Goal: Transaction & Acquisition: Purchase product/service

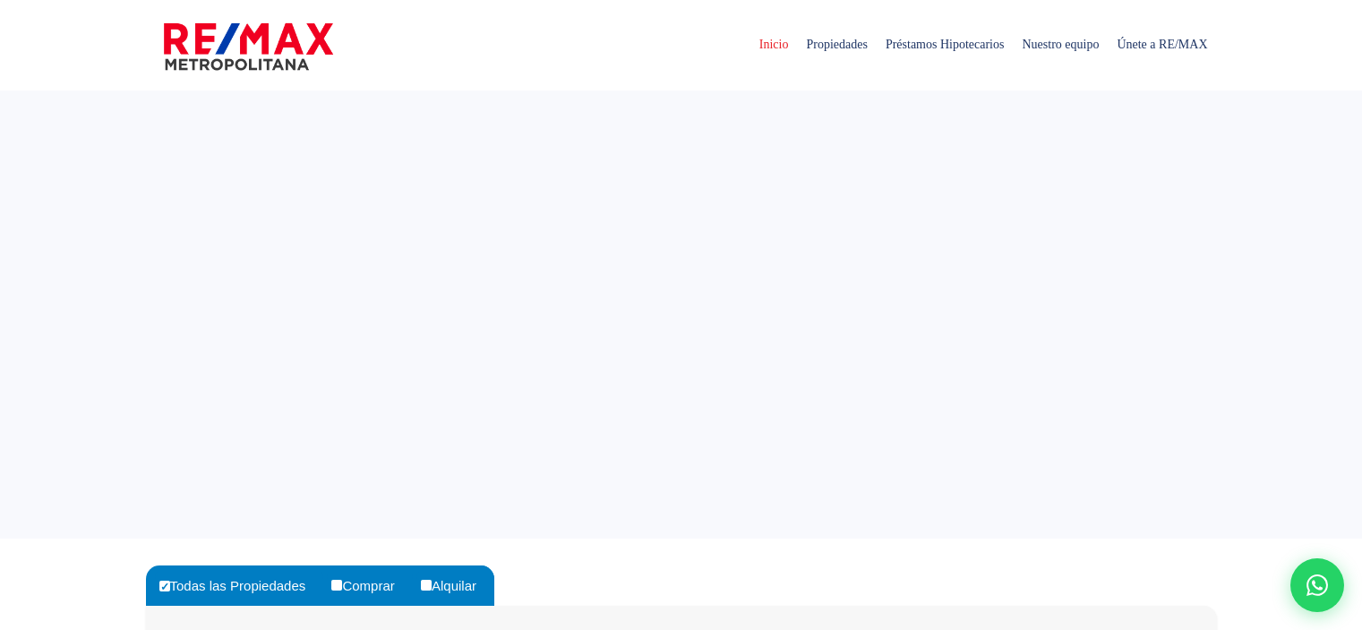
select select
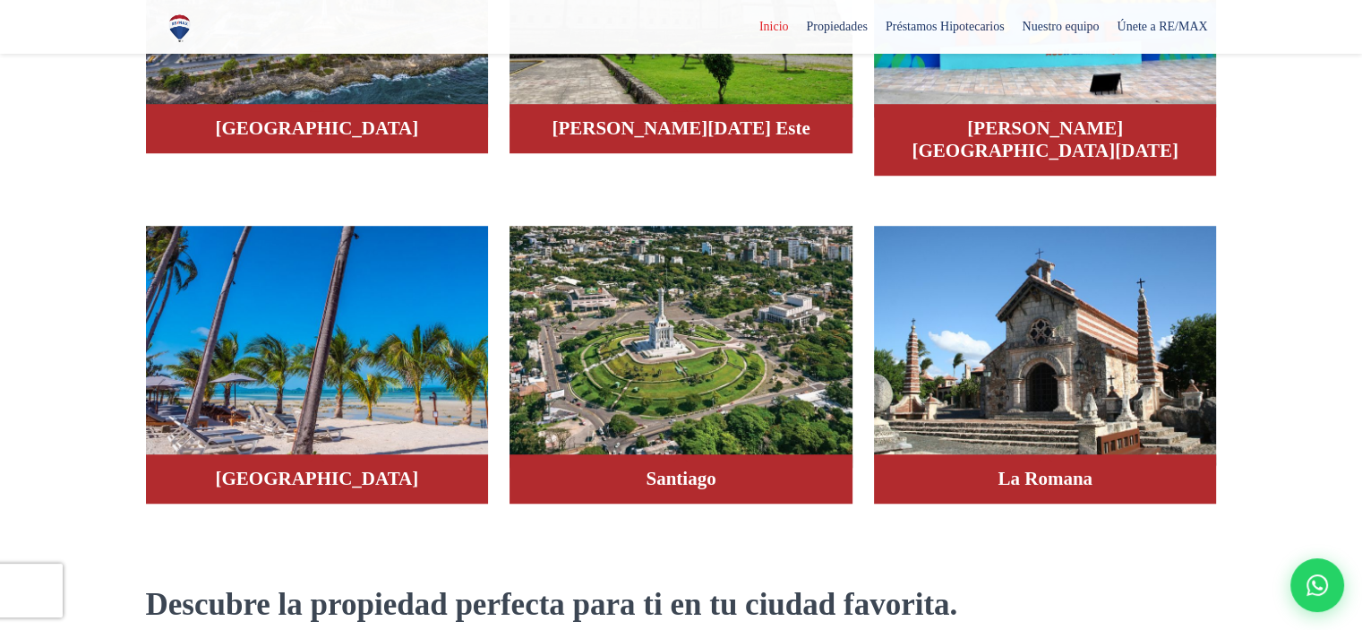
scroll to position [1136, 0]
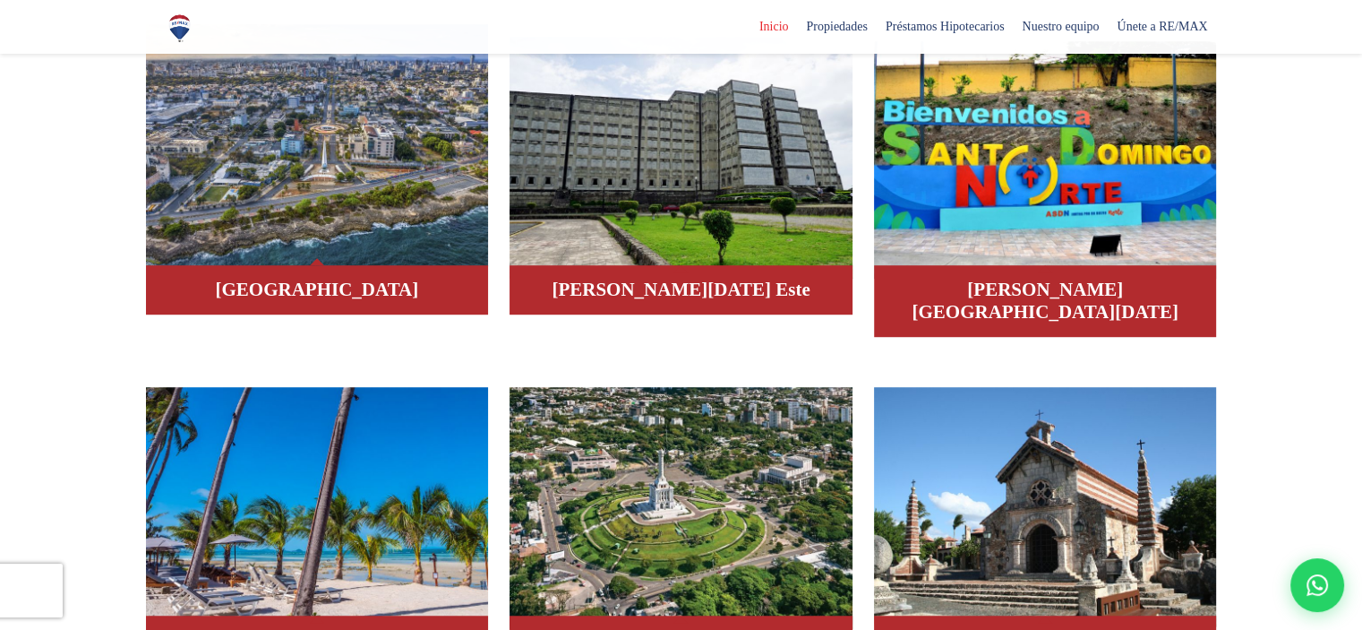
click at [317, 184] on img at bounding box center [317, 145] width 343 height 242
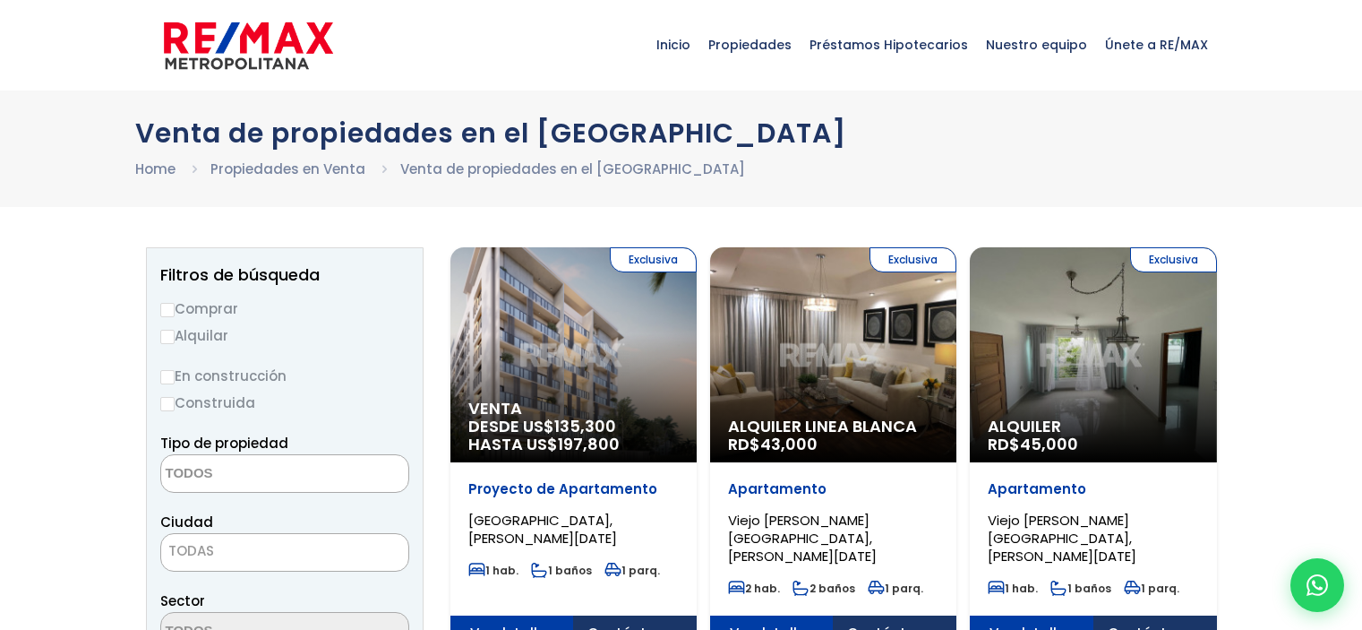
select select
click at [166, 300] on label "Comprar" at bounding box center [284, 308] width 249 height 22
click at [166, 303] on input "Comprar" at bounding box center [167, 310] width 14 height 14
radio input "true"
click at [167, 406] on input "Construida" at bounding box center [167, 404] width 14 height 14
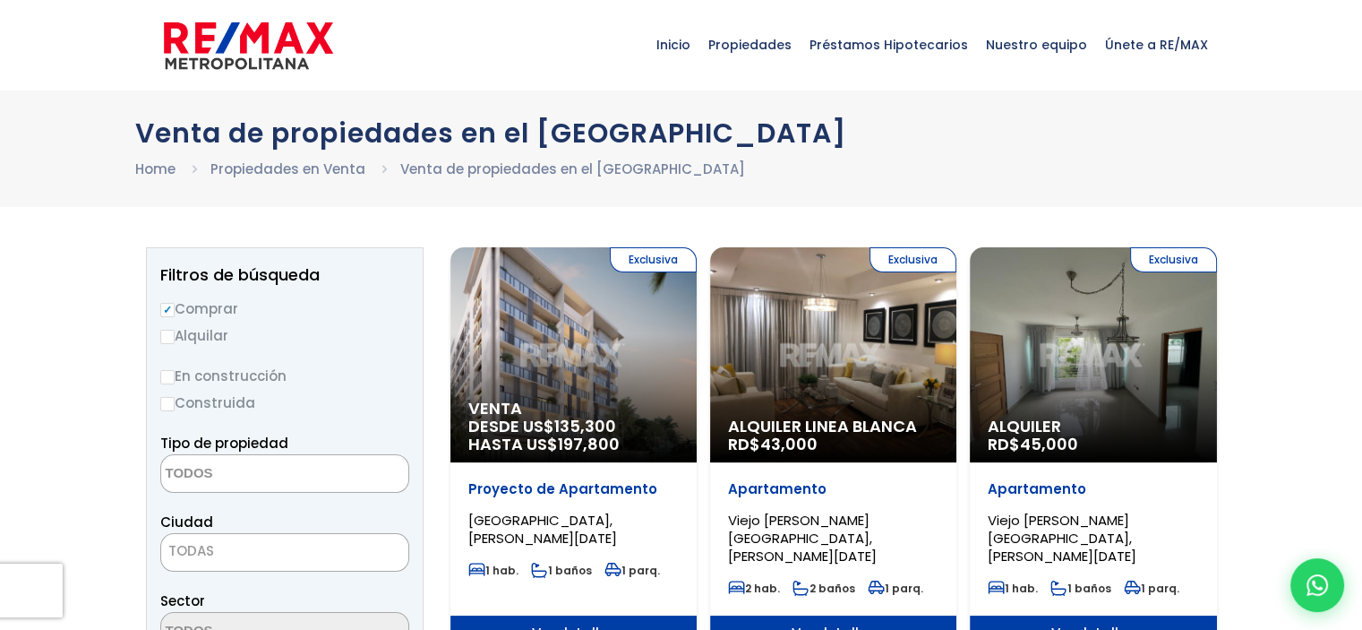
radio input "true"
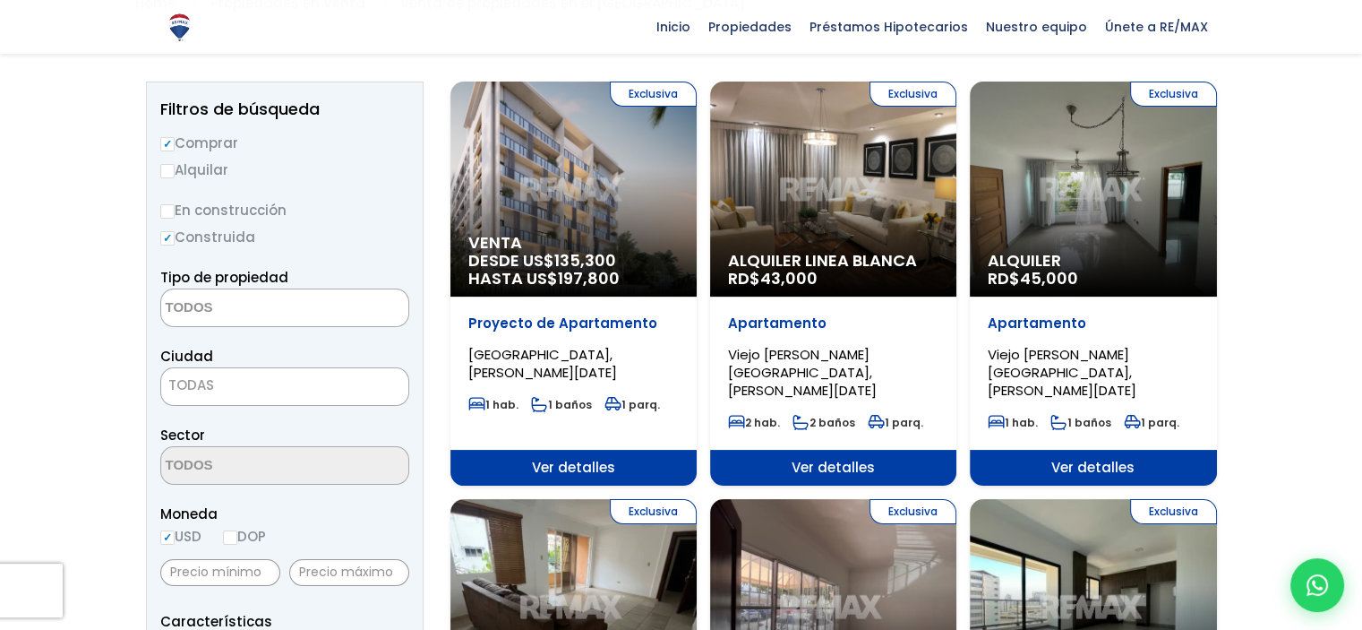
scroll to position [165, 0]
click at [244, 300] on textarea "Search" at bounding box center [248, 308] width 174 height 39
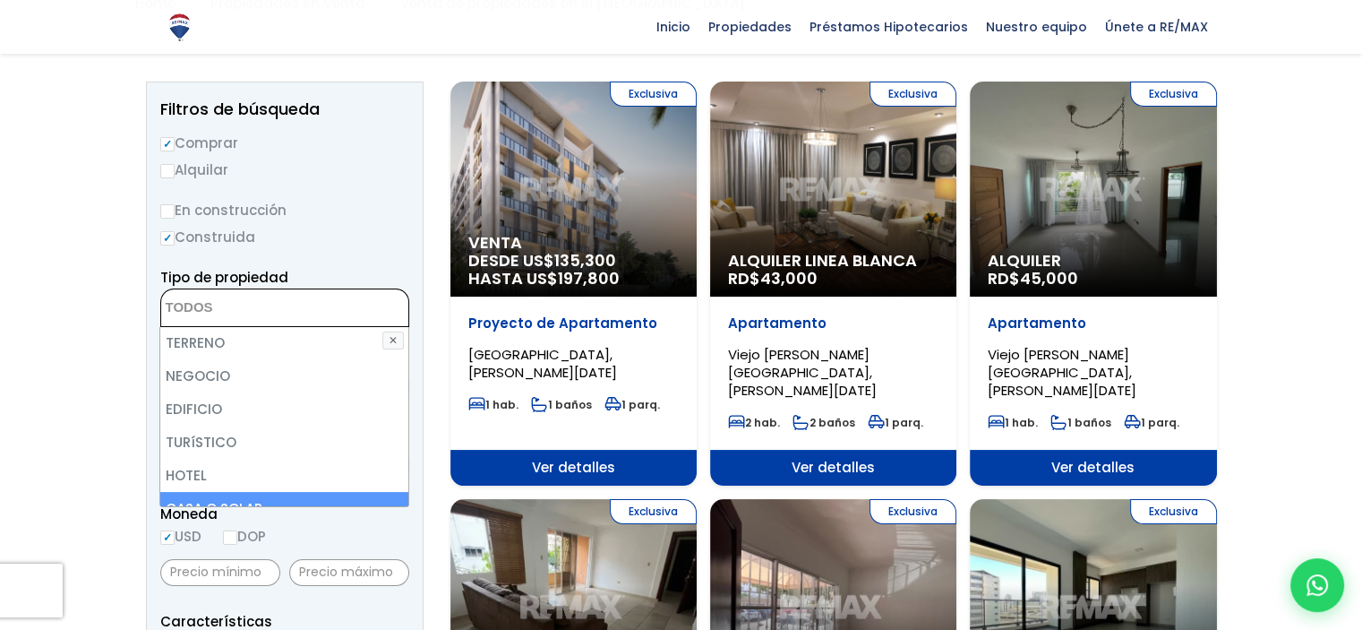
scroll to position [174, 0]
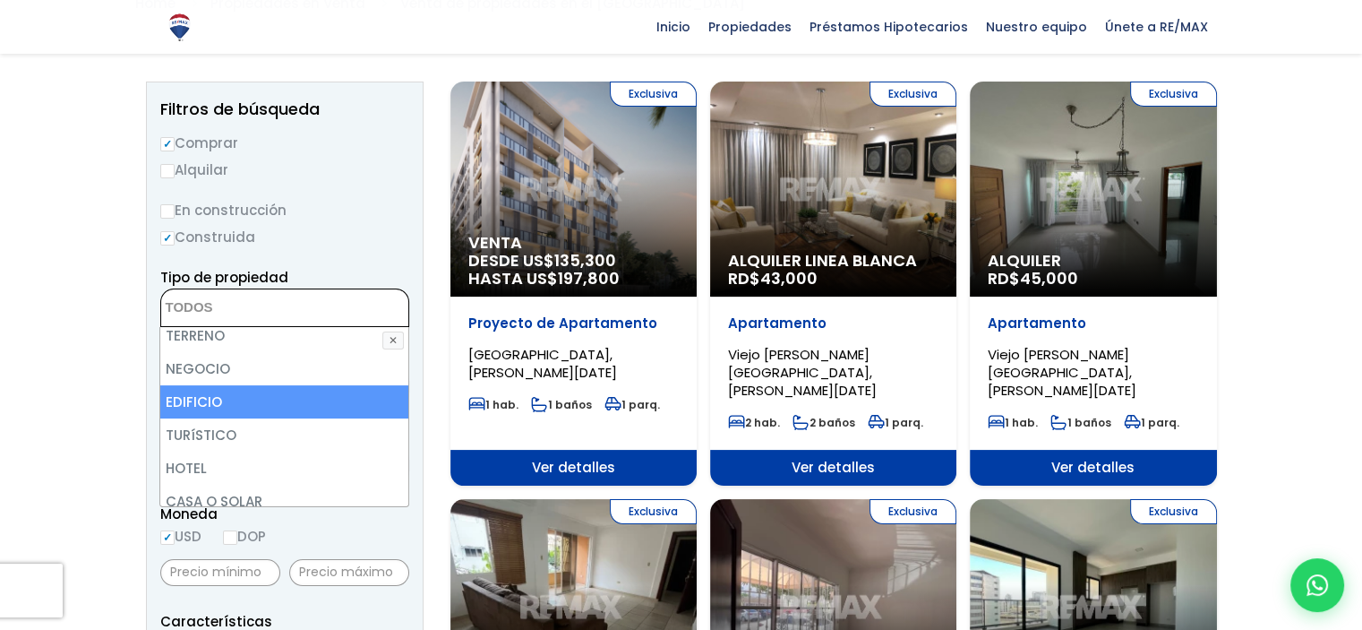
click at [280, 401] on li "EDIFICIO" at bounding box center [283, 401] width 247 height 33
select select "building"
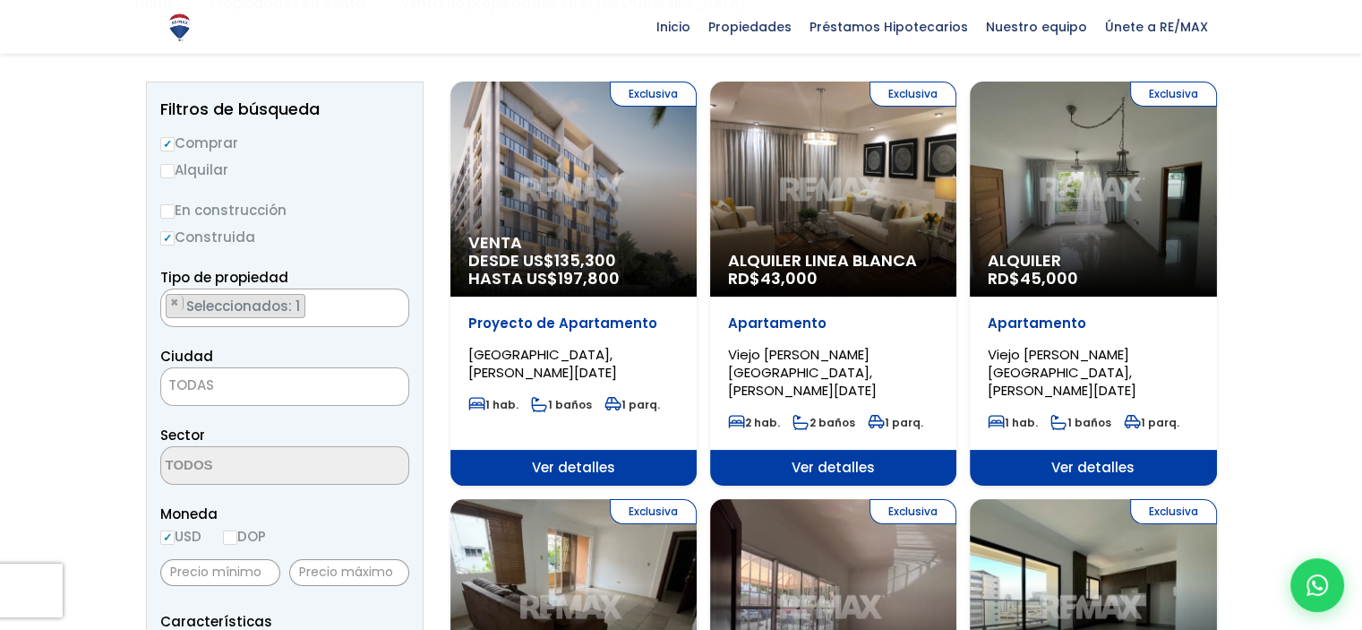
click at [351, 388] on span "TODAS" at bounding box center [284, 385] width 247 height 25
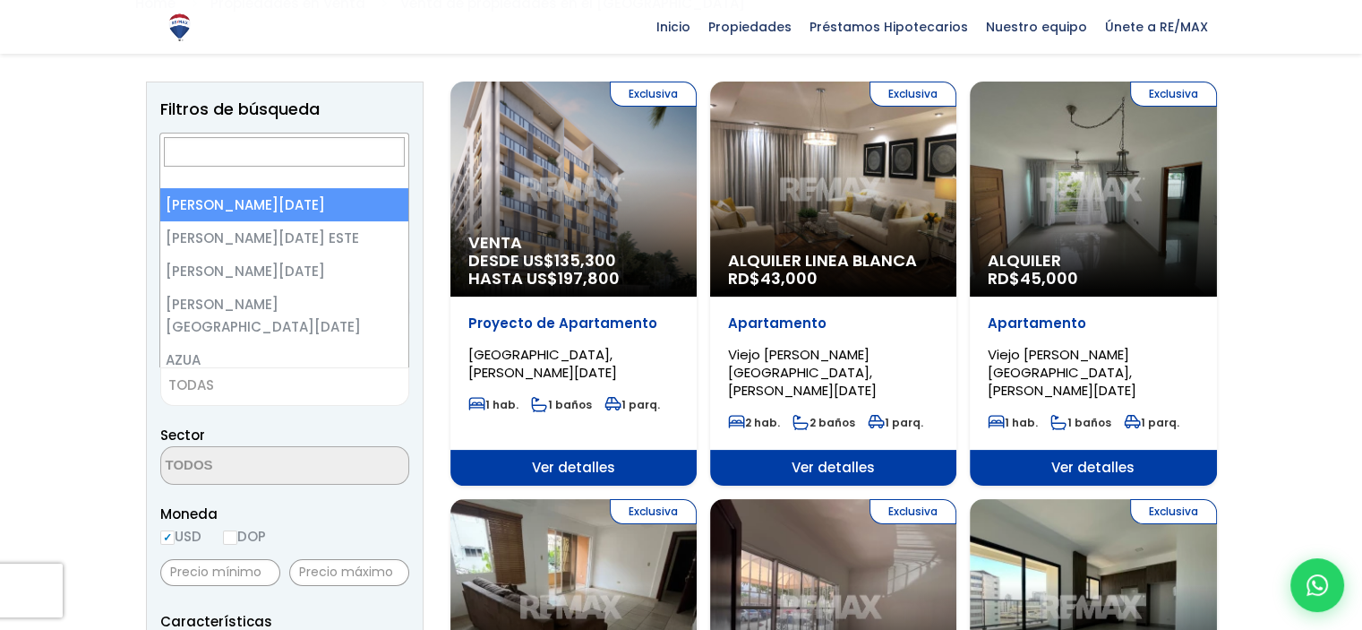
select select "1"
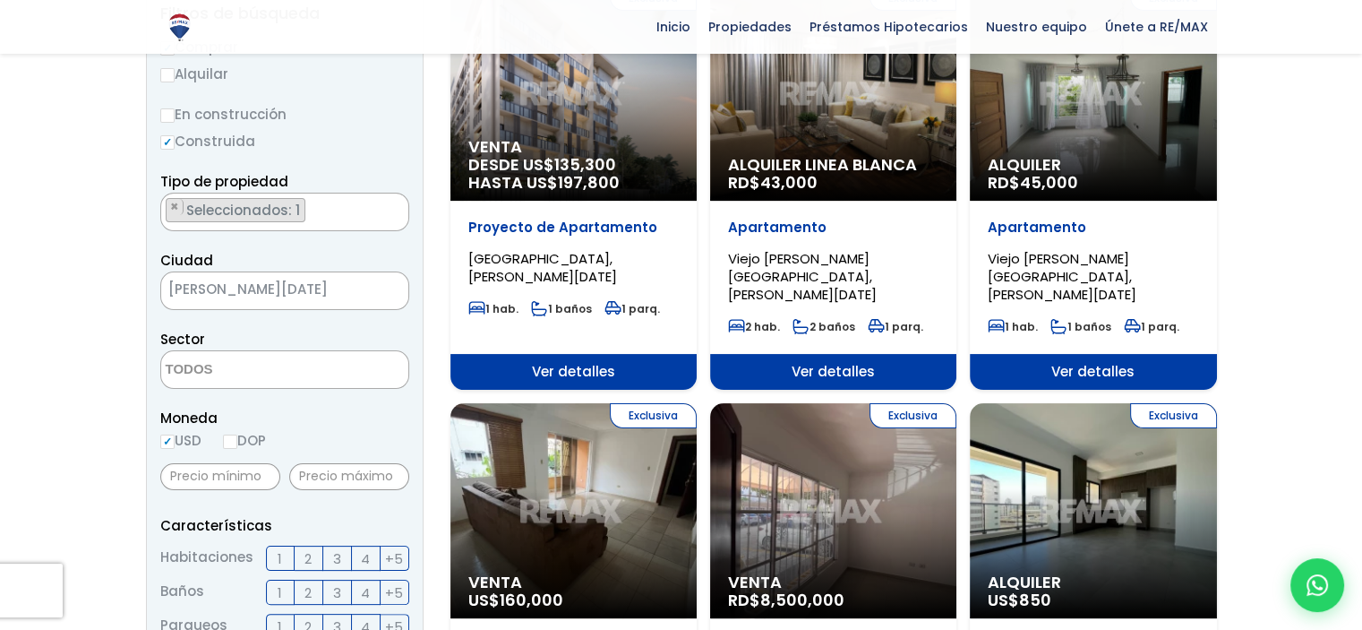
scroll to position [262, 0]
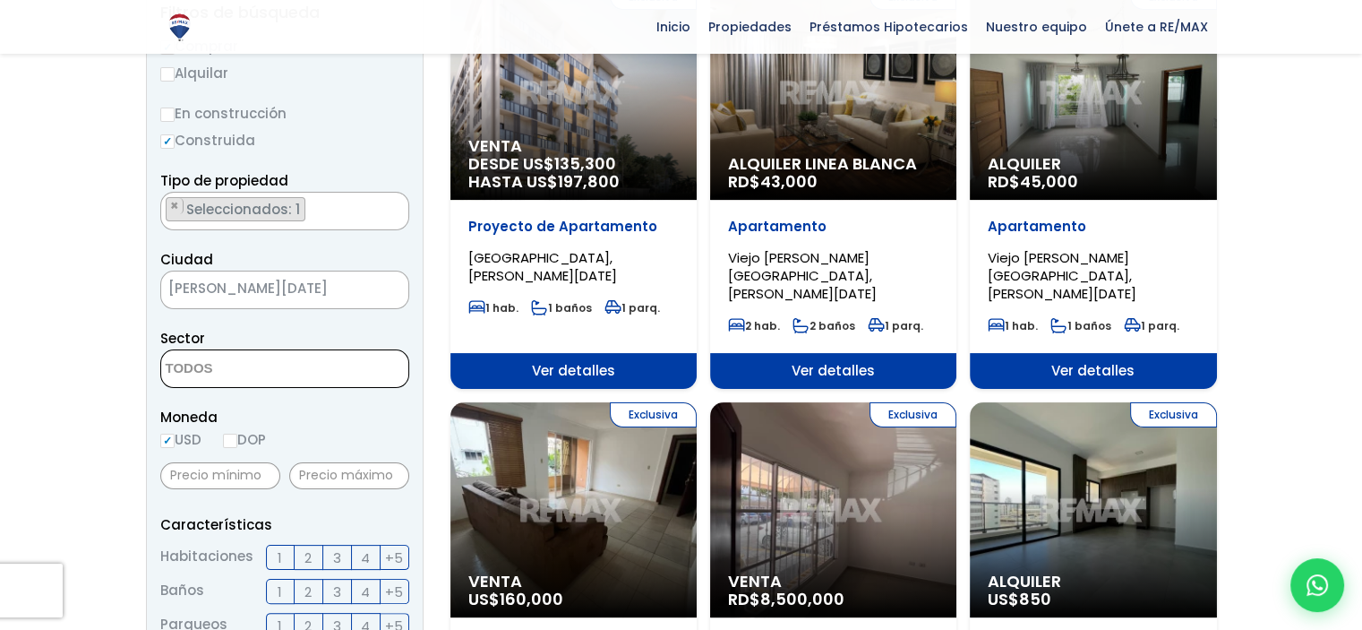
click at [307, 368] on textarea "Search" at bounding box center [248, 369] width 174 height 39
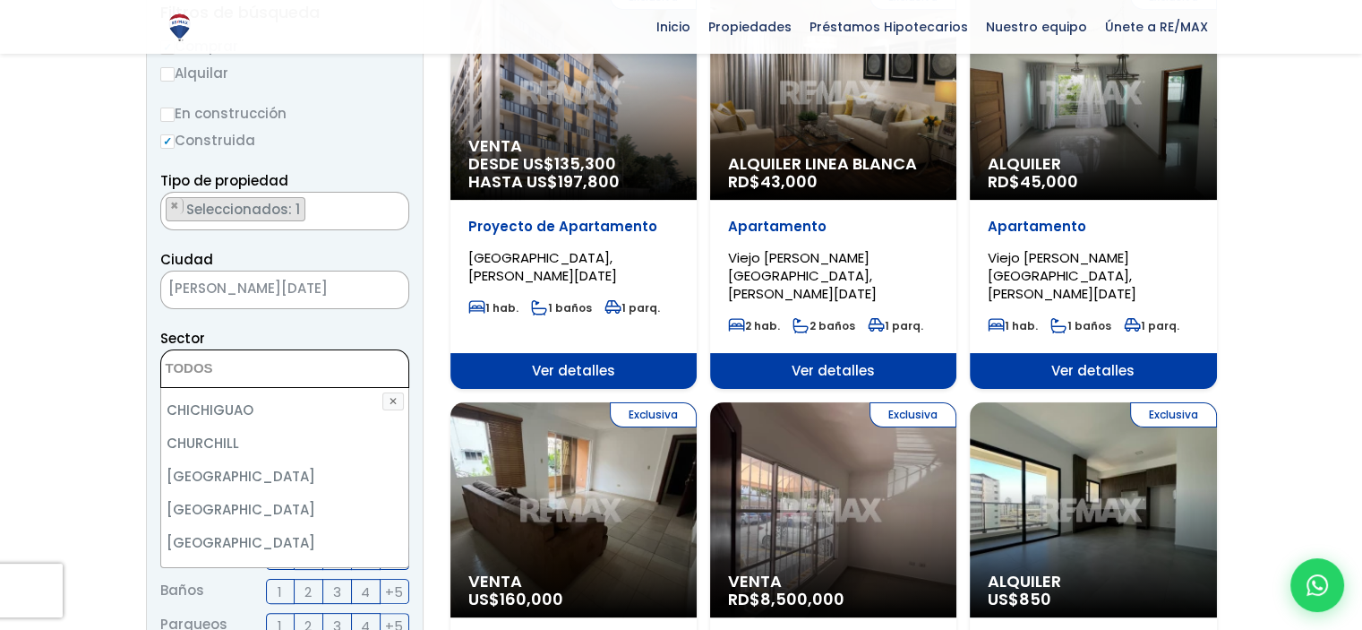
scroll to position [1154, 0]
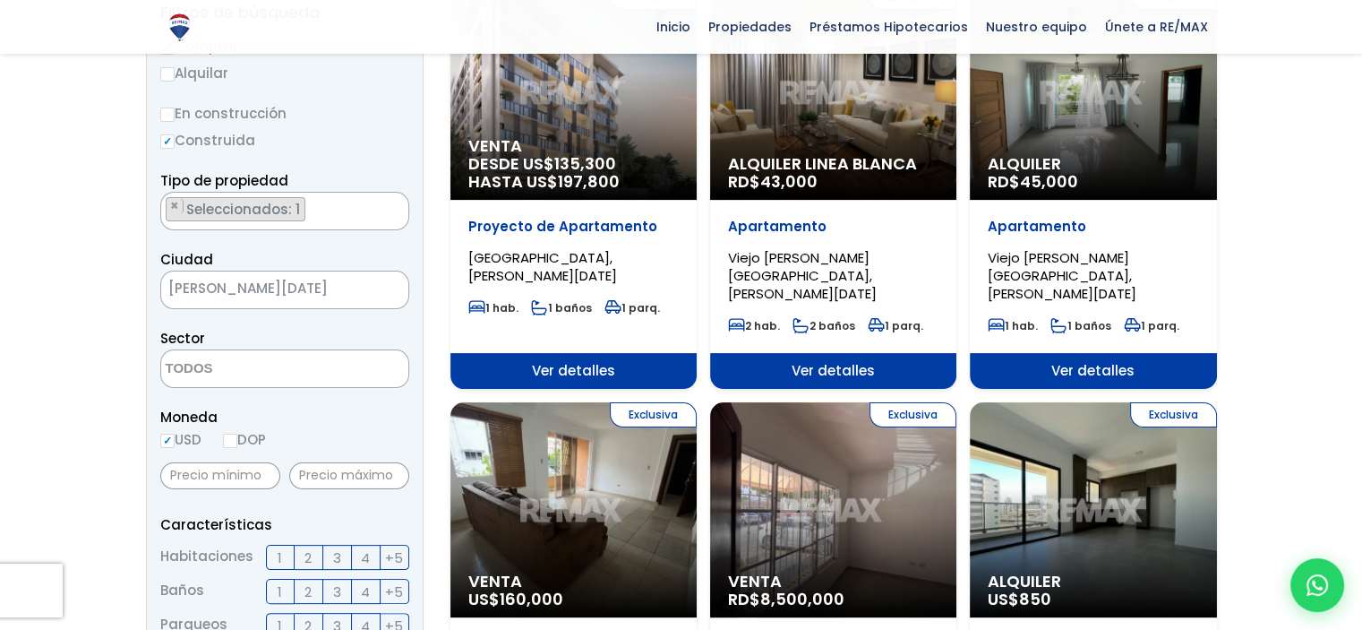
click at [391, 317] on form "Comprar Alquilar En construcción Construida Tipo de propiedad APARTAMENTO CASA …" at bounding box center [284, 610] width 249 height 1150
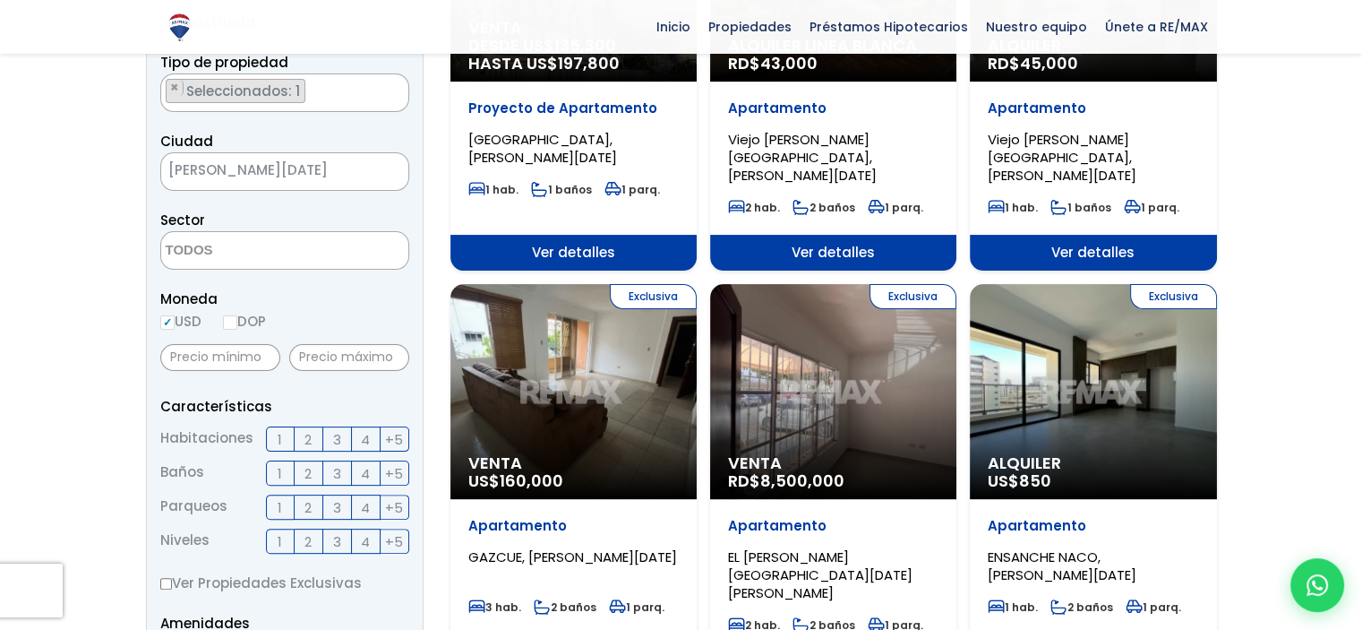
scroll to position [382, 0]
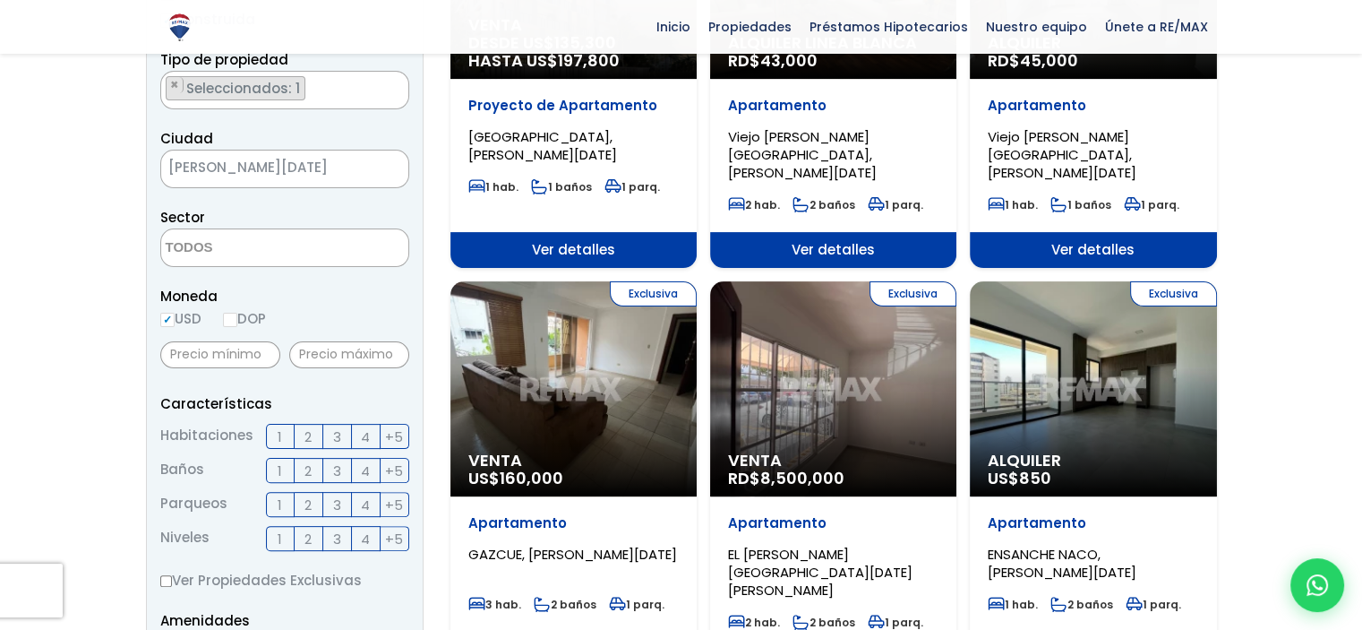
click at [229, 315] on input "DOP" at bounding box center [230, 320] width 14 height 14
radio input "true"
click at [343, 352] on input "text" at bounding box center [349, 354] width 120 height 27
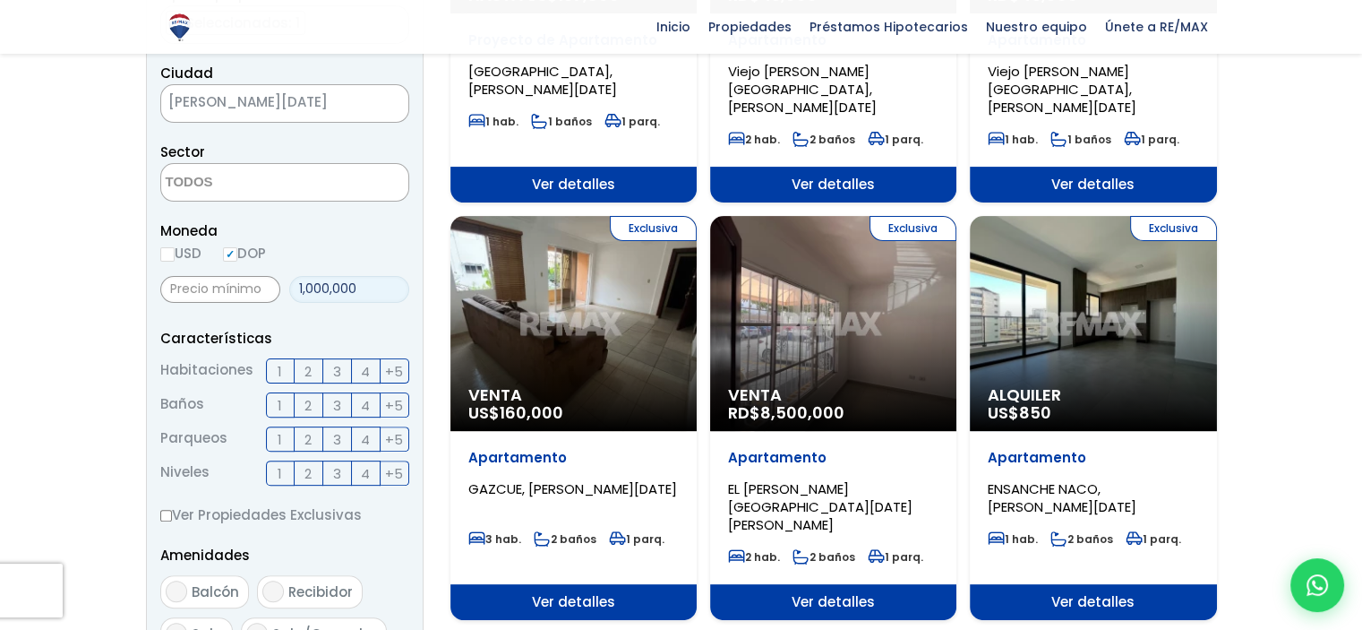
scroll to position [460, 0]
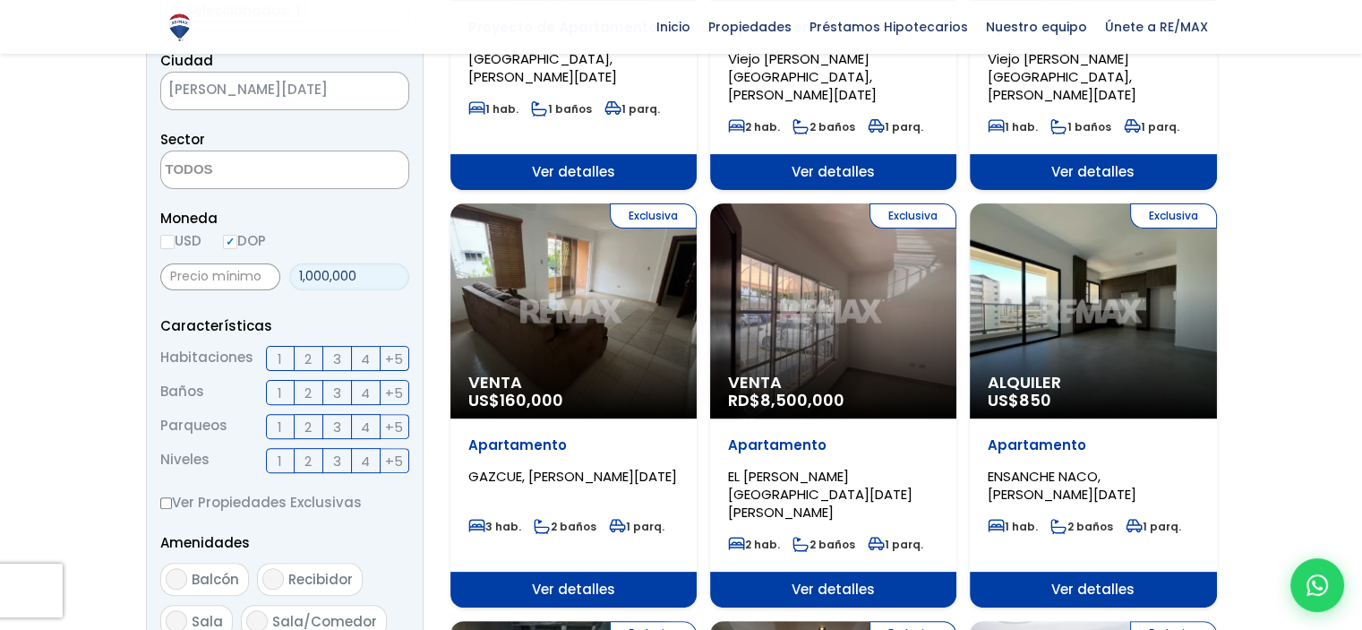
type input "1,000,000"
click at [391, 348] on span "+5" at bounding box center [394, 359] width 18 height 22
click at [0, 0] on input "+5" at bounding box center [0, 0] width 0 height 0
click at [331, 452] on label "3" at bounding box center [337, 460] width 29 height 25
click at [0, 0] on input "3" at bounding box center [0, 0] width 0 height 0
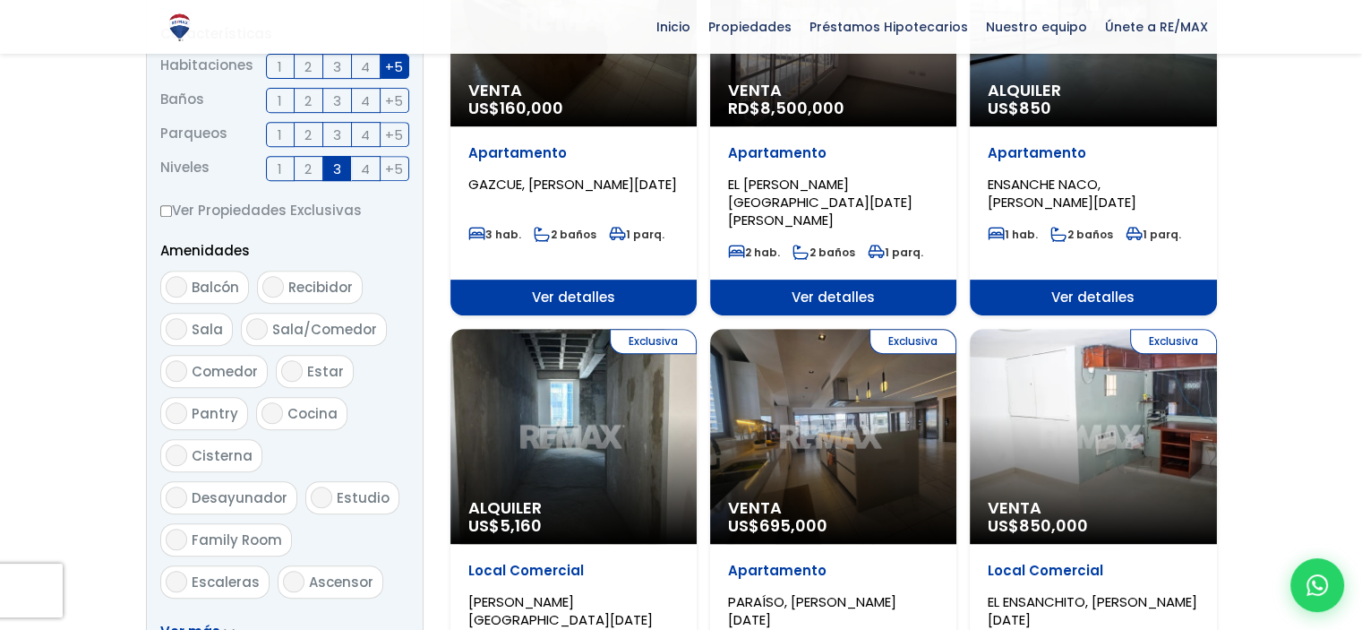
scroll to position [760, 0]
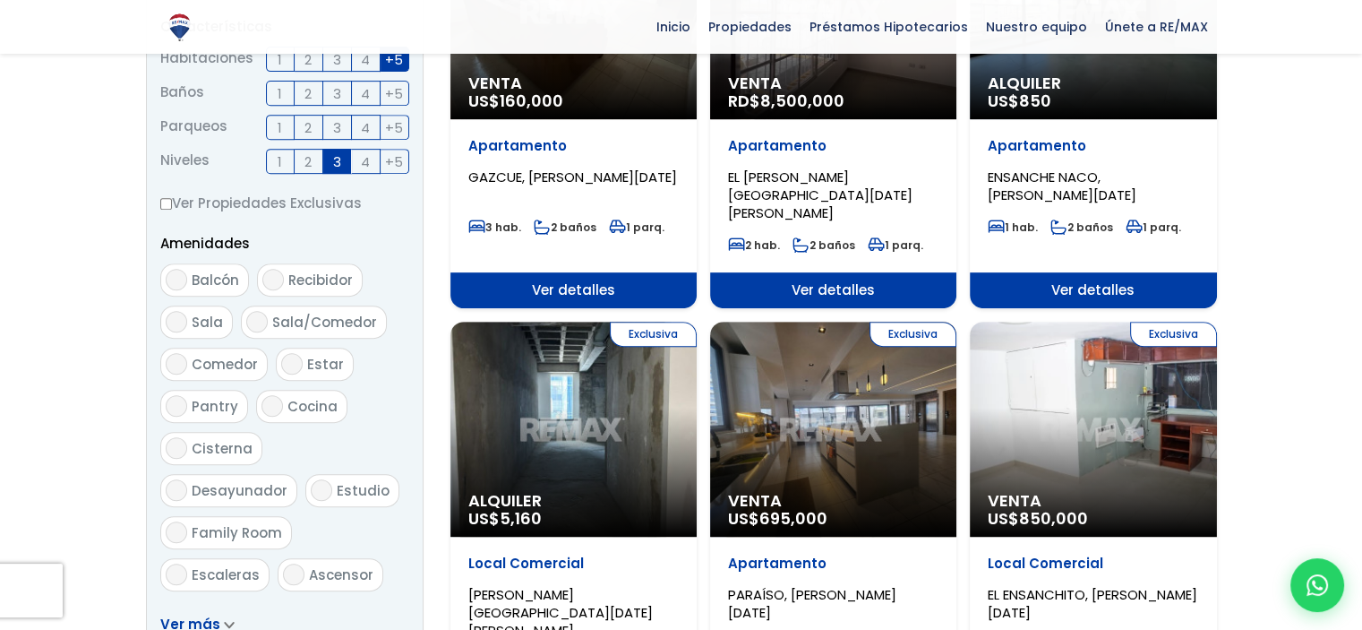
click at [170, 361] on input "Comedor" at bounding box center [176, 363] width 21 height 21
checkbox input "true"
click at [257, 317] on input "Sala/Comedor" at bounding box center [256, 321] width 21 height 21
click at [253, 319] on input "Sala/Comedor" at bounding box center [256, 321] width 21 height 21
checkbox input "false"
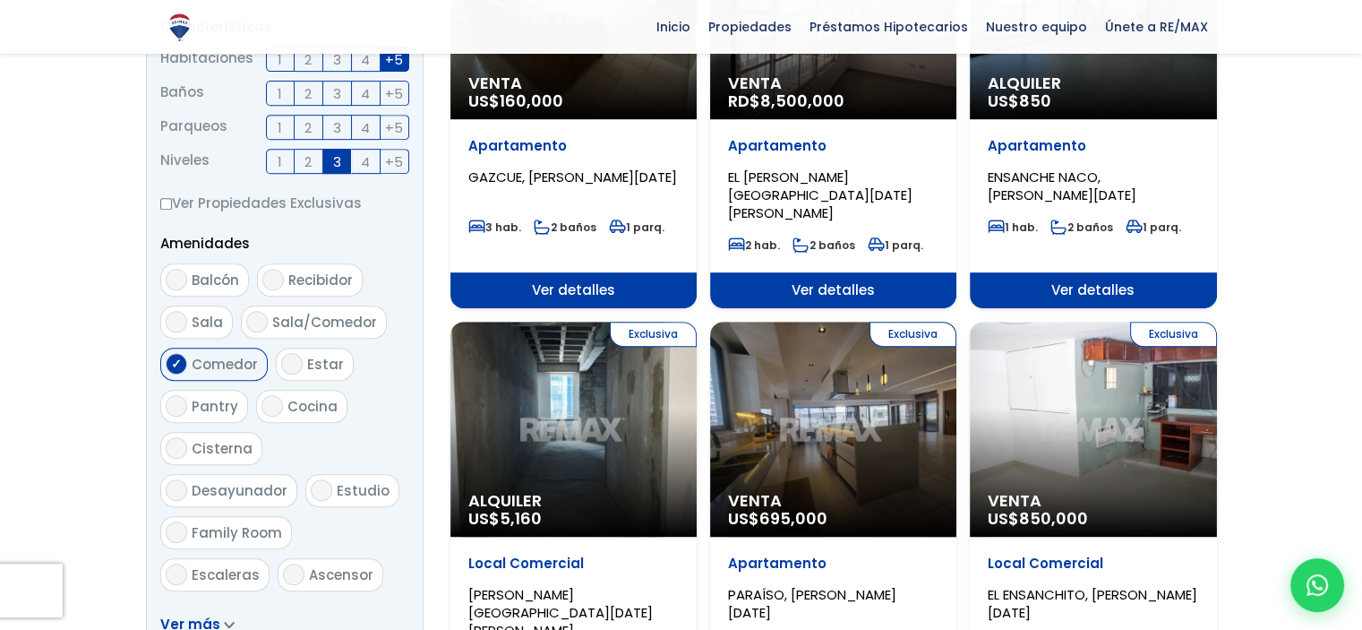
click at [266, 400] on input "Cocina" at bounding box center [272, 405] width 21 height 21
checkbox input "true"
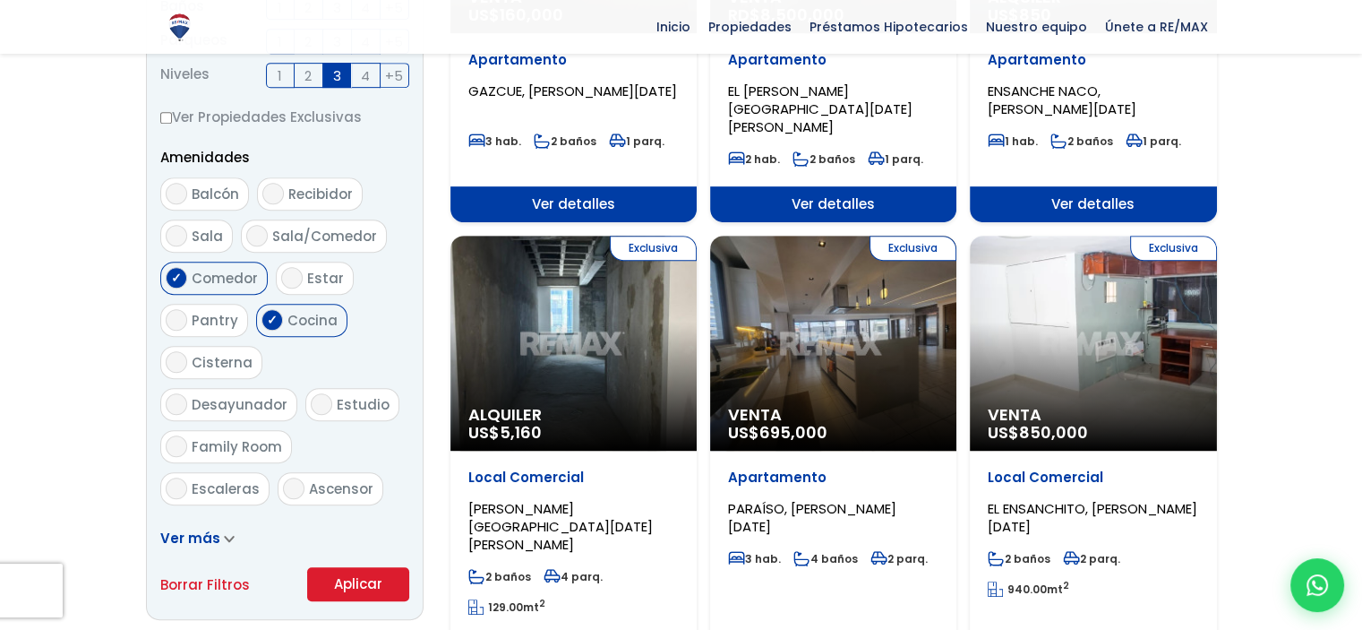
scroll to position [853, 0]
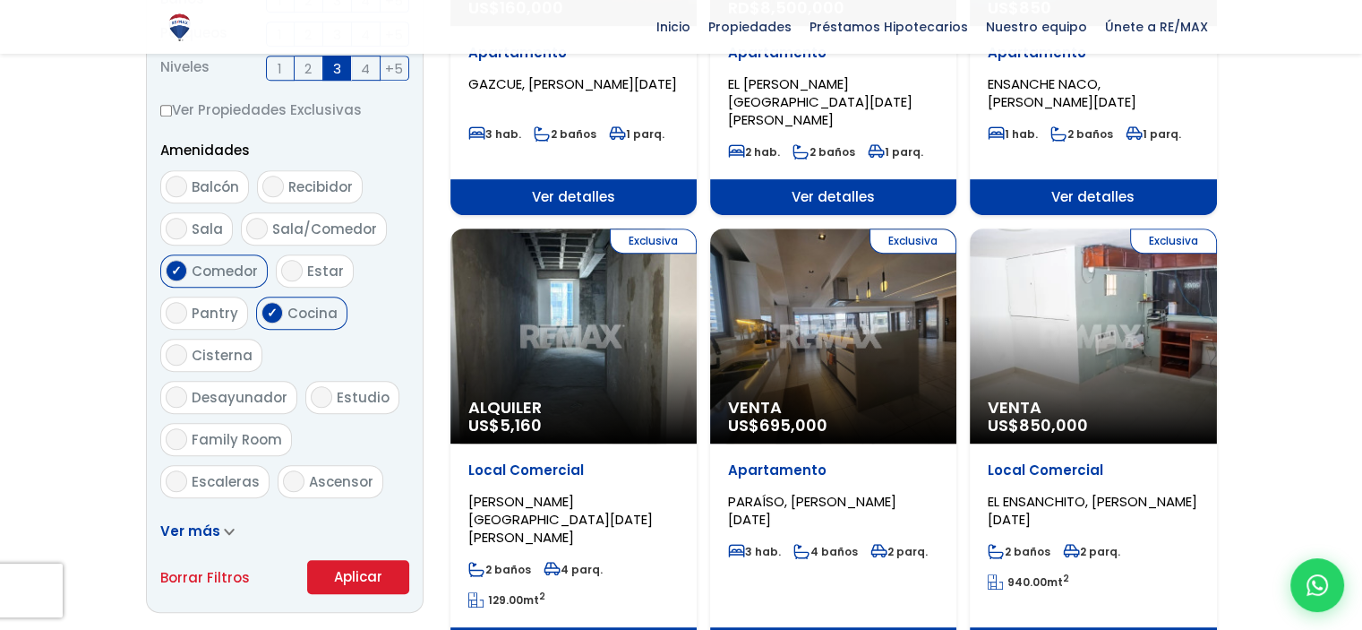
click at [172, 470] on input "Escaleras" at bounding box center [176, 480] width 21 height 21
checkbox input "true"
click at [175, 512] on input "Terraza techada" at bounding box center [176, 522] width 21 height 21
checkbox input "true"
click at [340, 567] on button "Aplicar" at bounding box center [358, 577] width 102 height 34
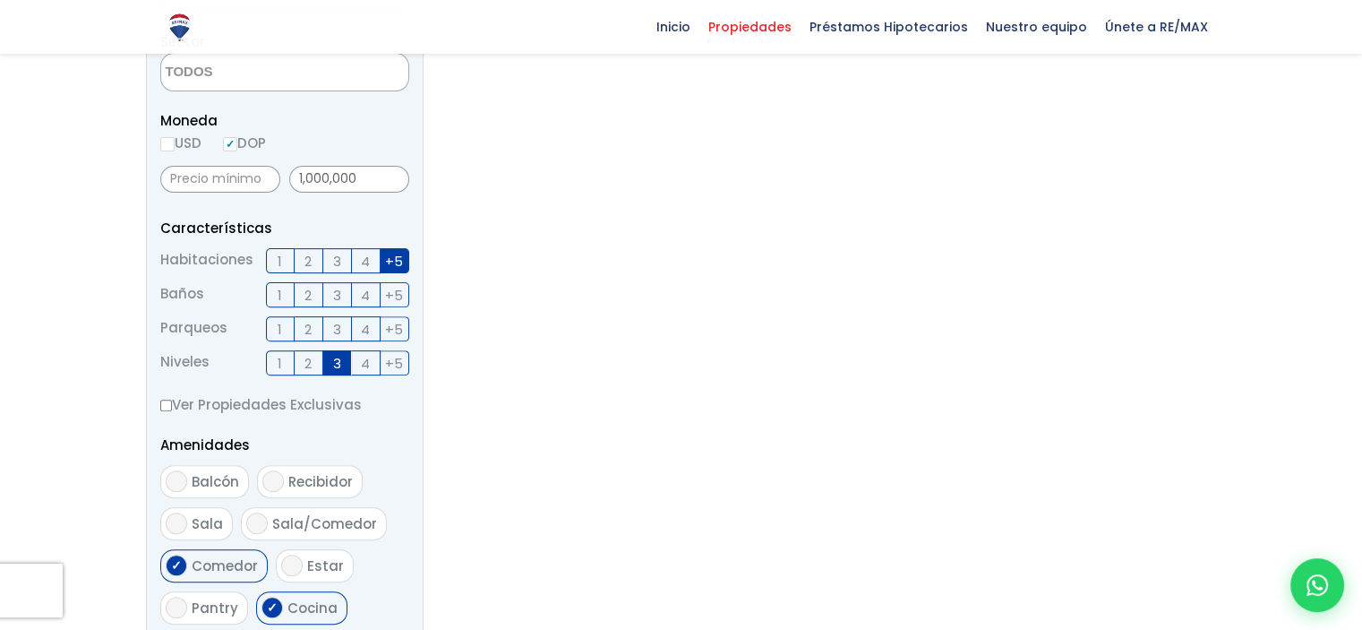
scroll to position [727, 0]
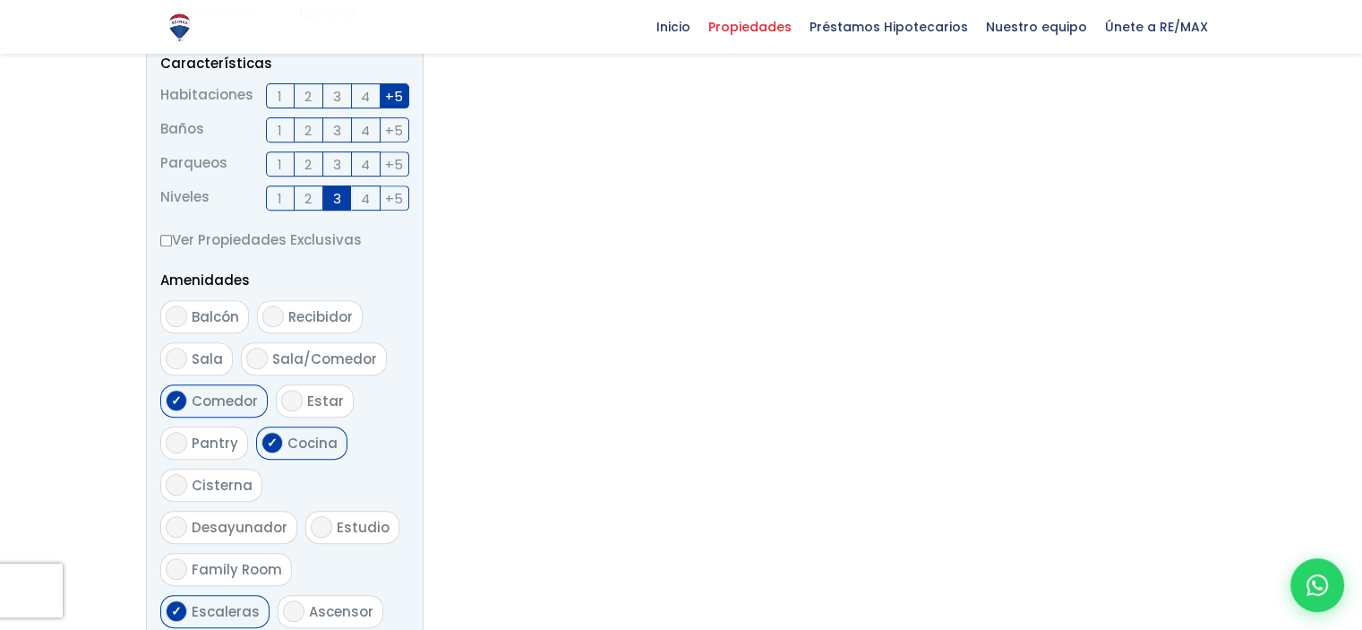
click at [314, 444] on span "Cocina" at bounding box center [313, 443] width 50 height 19
click at [283, 444] on input "Cocina" at bounding box center [272, 442] width 21 height 21
checkbox input "false"
click at [219, 602] on span "Escaleras" at bounding box center [226, 611] width 68 height 19
click at [187, 600] on input "Escaleras" at bounding box center [176, 610] width 21 height 21
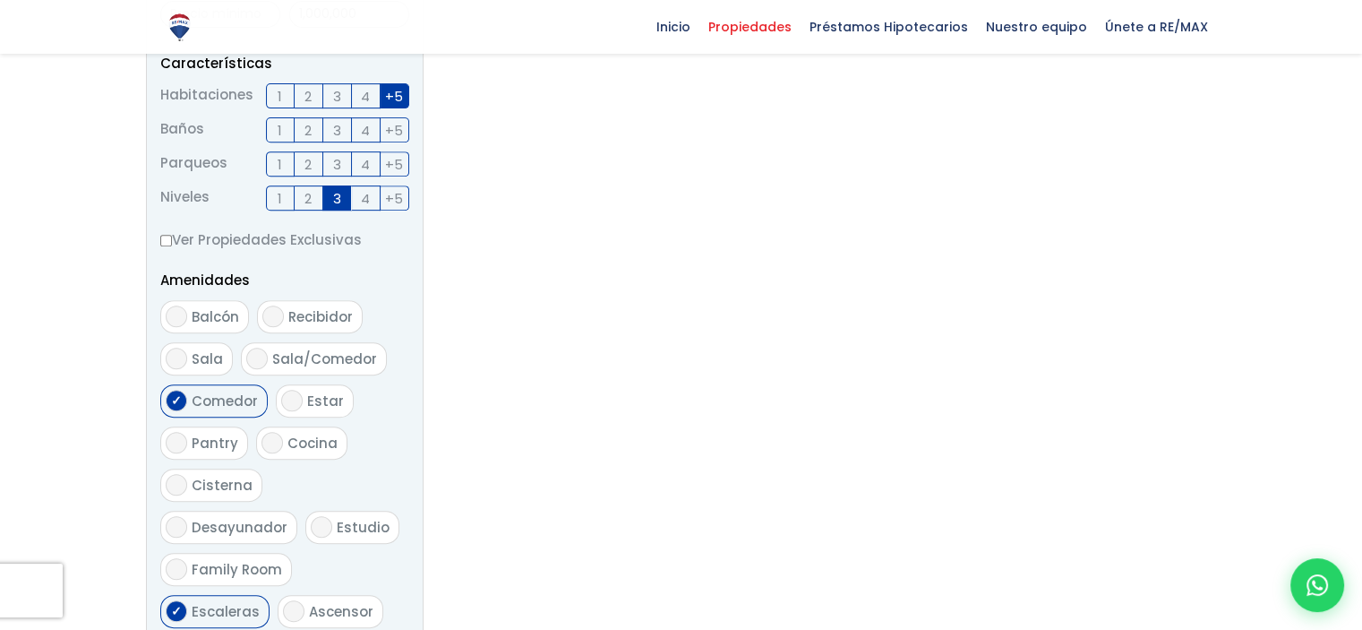
checkbox input "false"
click at [211, 397] on span "Comedor" at bounding box center [225, 400] width 66 height 19
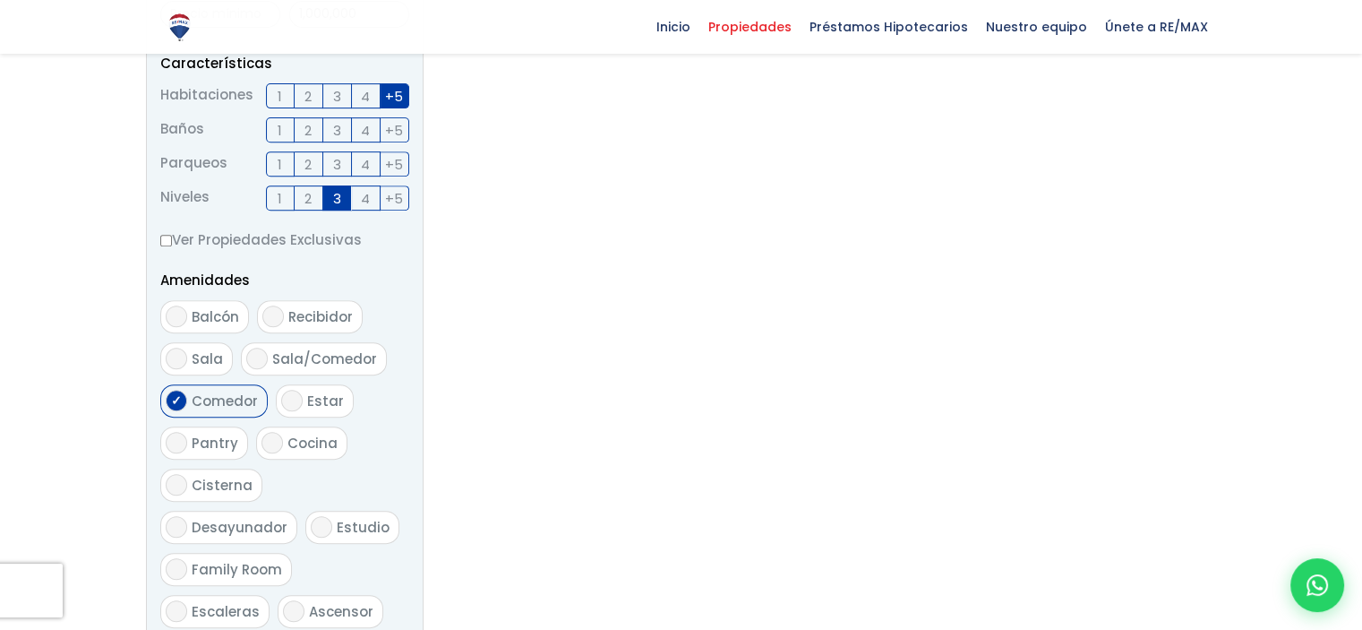
click at [187, 397] on input "Comedor" at bounding box center [176, 400] width 21 height 21
checkbox input "false"
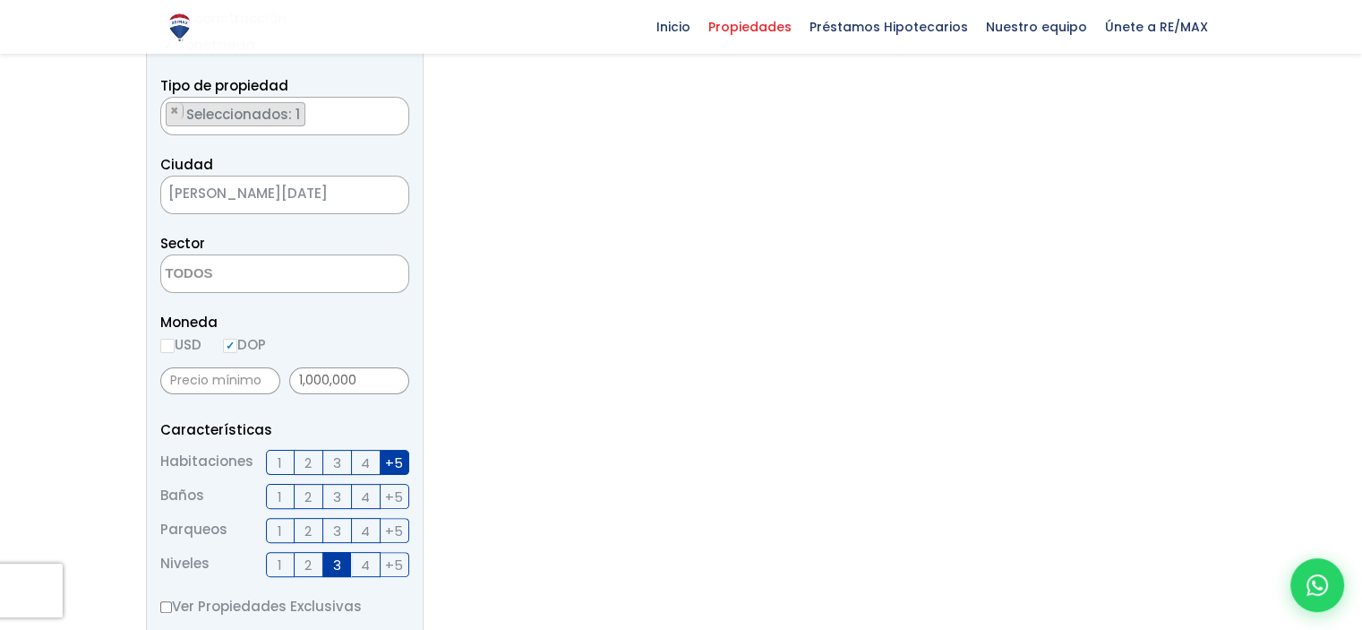
scroll to position [340, 0]
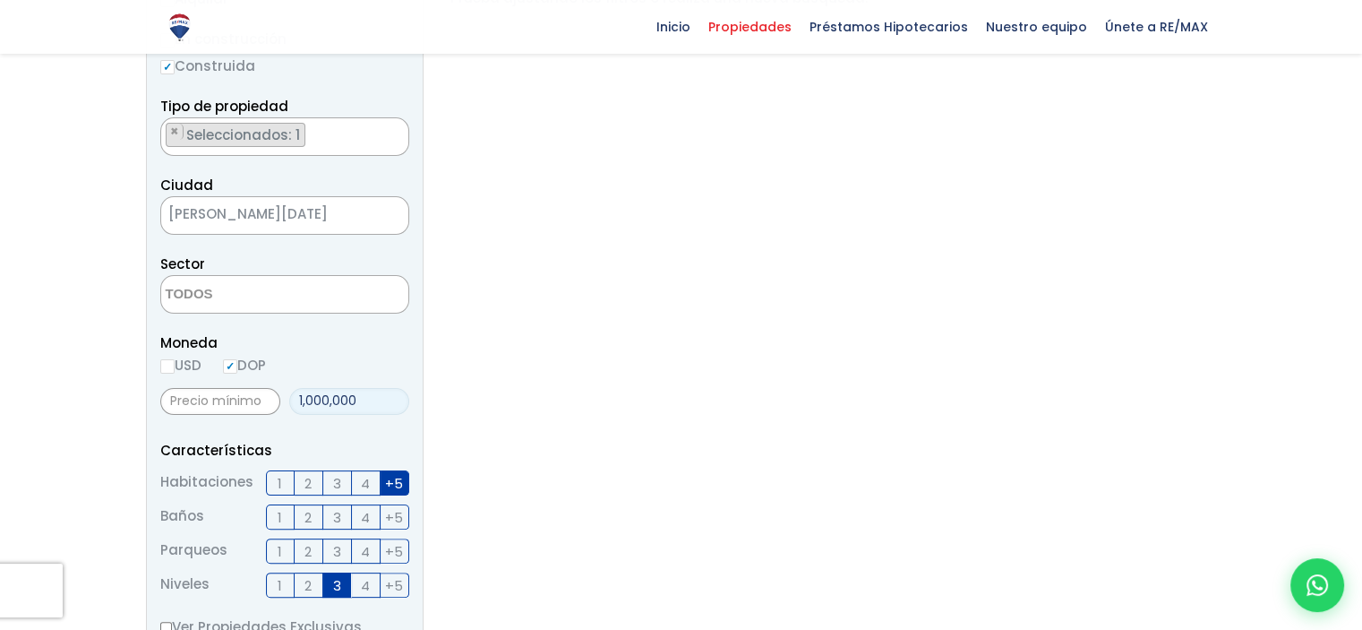
click at [360, 403] on input "1,000,000" at bounding box center [349, 401] width 120 height 27
type input "1"
type input "0"
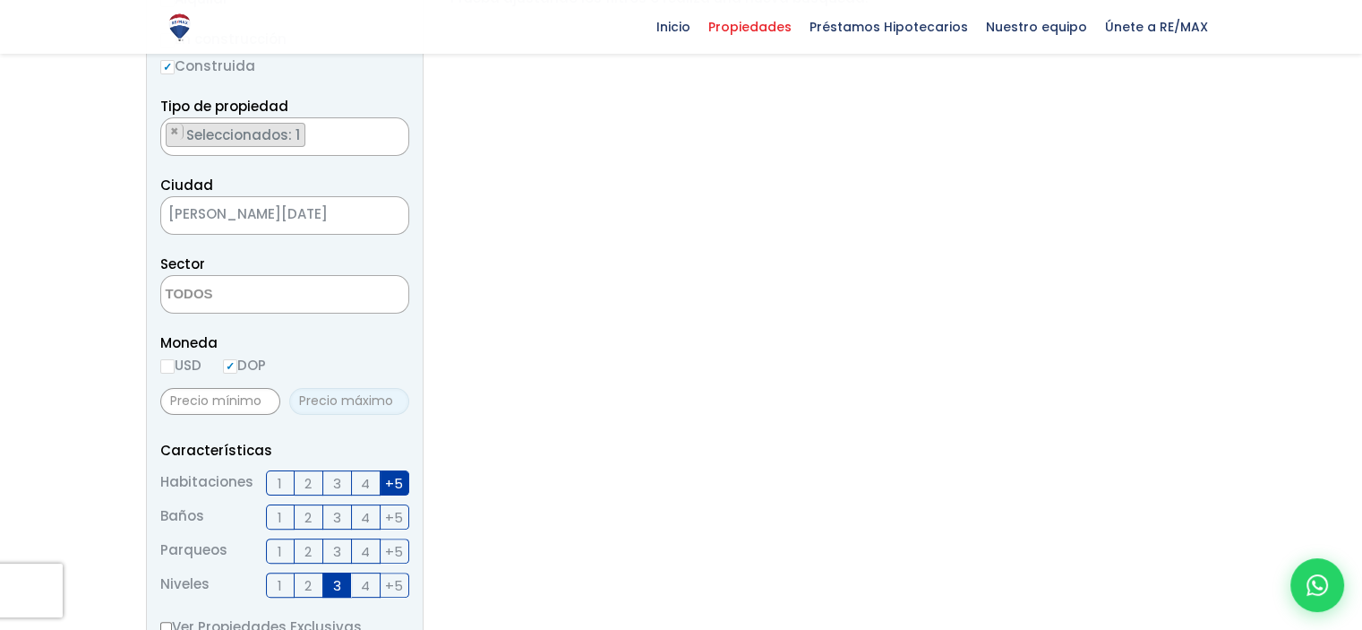
type input "0"
click at [373, 365] on div "Moneda USD DOP" at bounding box center [284, 355] width 249 height 49
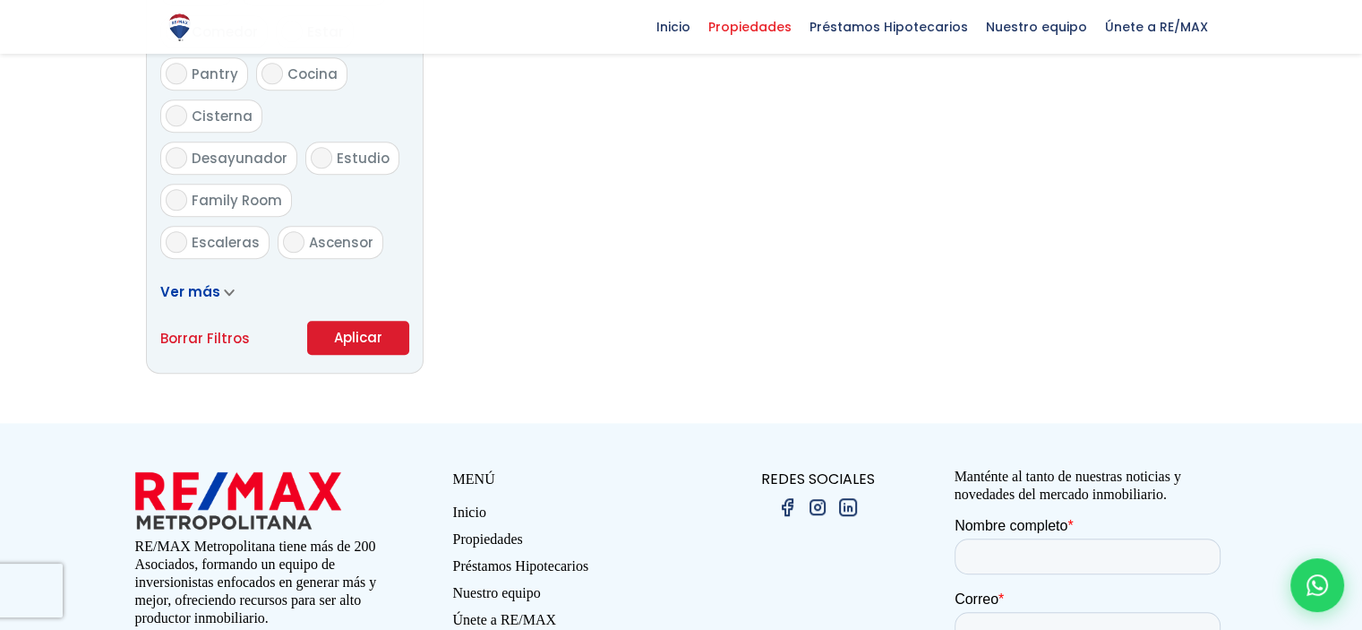
scroll to position [1159, 0]
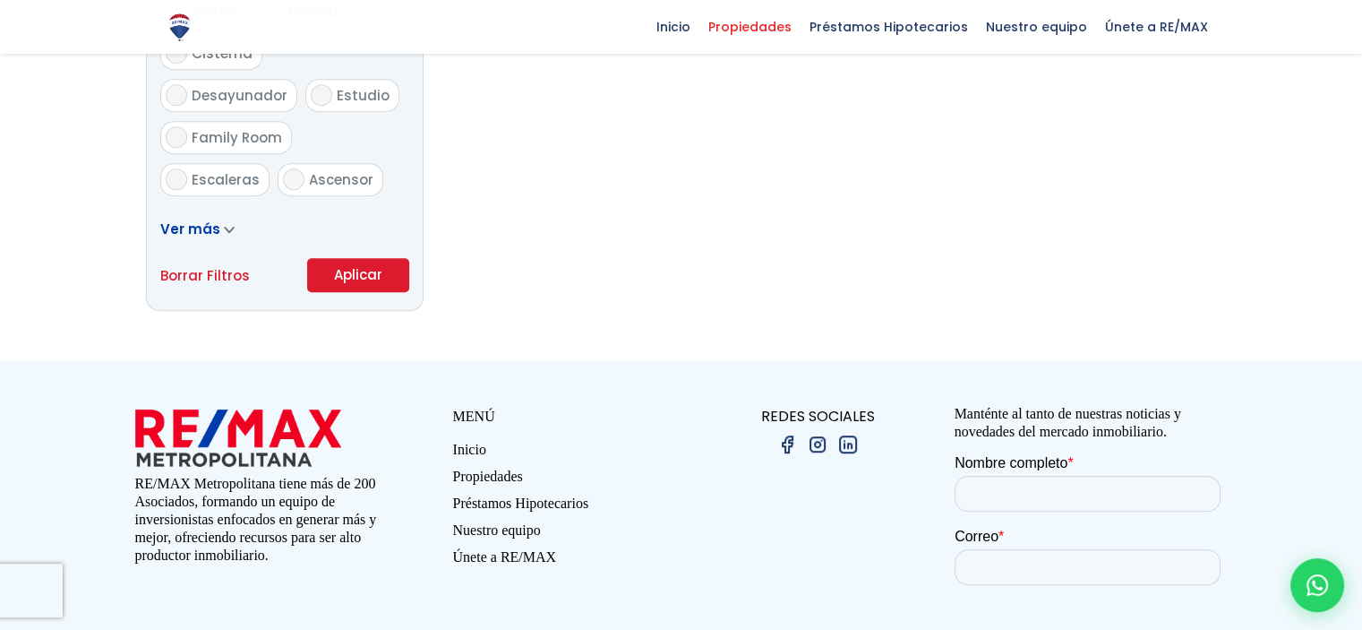
click at [365, 263] on button "Aplicar" at bounding box center [358, 275] width 102 height 34
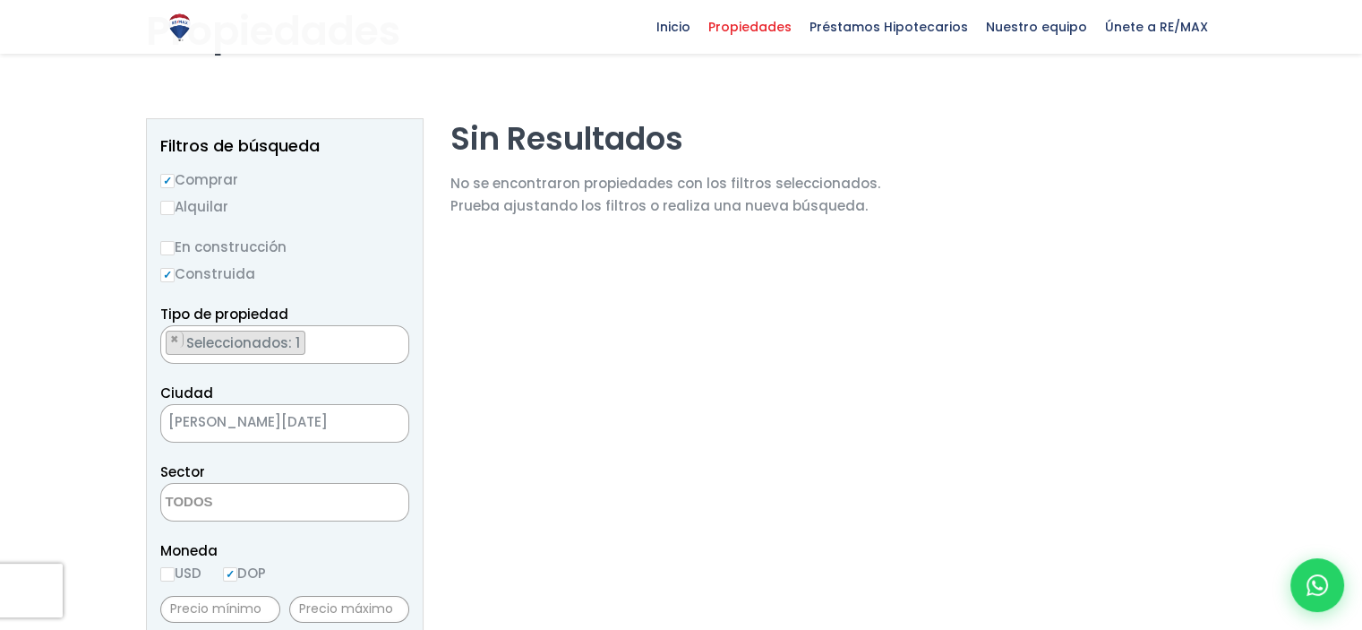
scroll to position [282, 0]
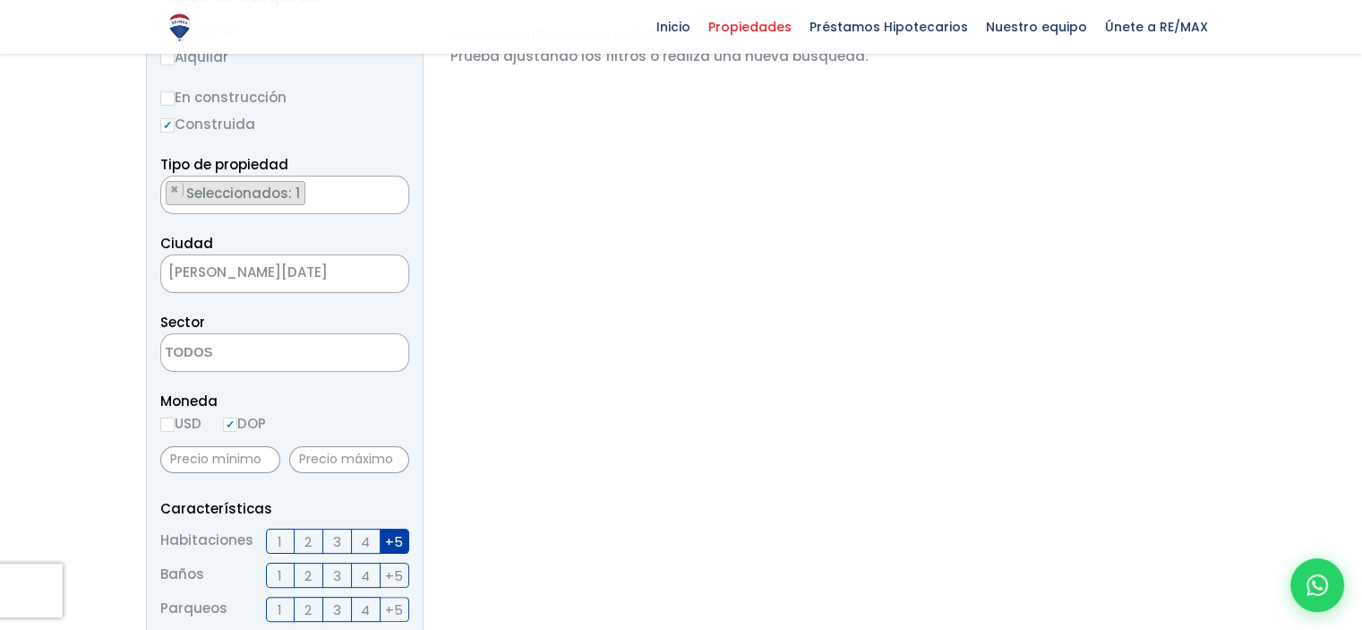
click at [383, 538] on label "+5" at bounding box center [395, 540] width 29 height 25
click at [0, 0] on input "+5" at bounding box center [0, 0] width 0 height 0
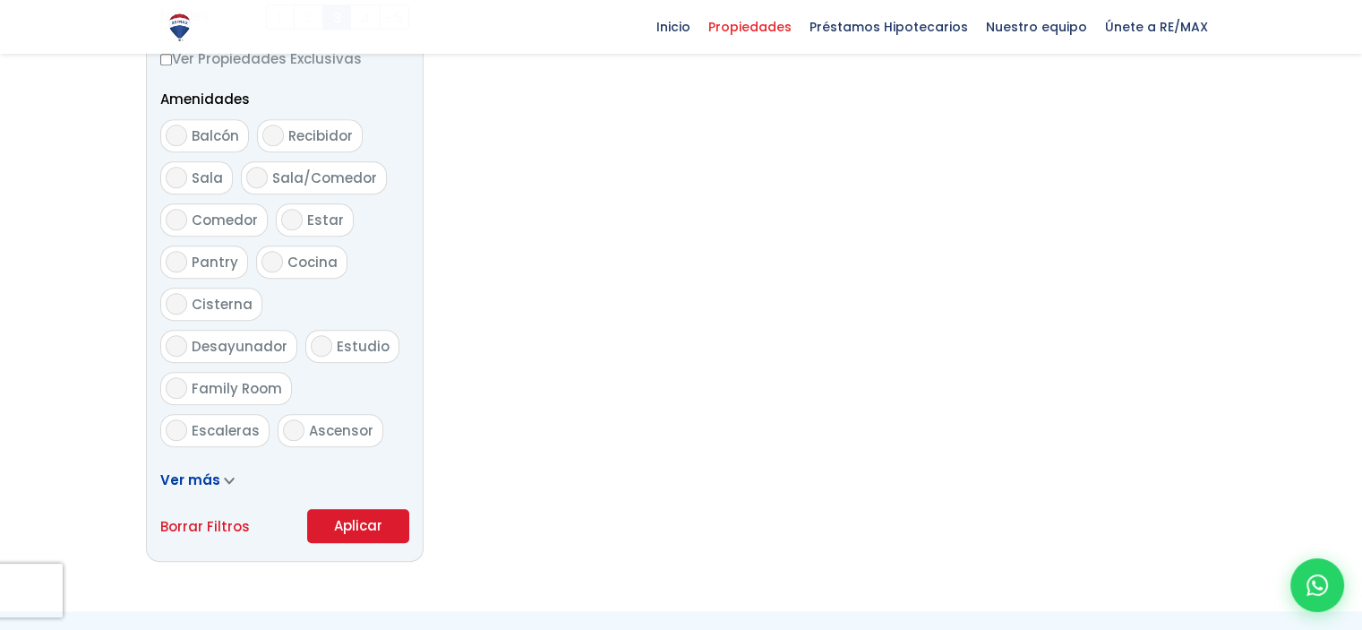
scroll to position [910, 0]
click at [387, 525] on button "Aplicar" at bounding box center [358, 524] width 102 height 34
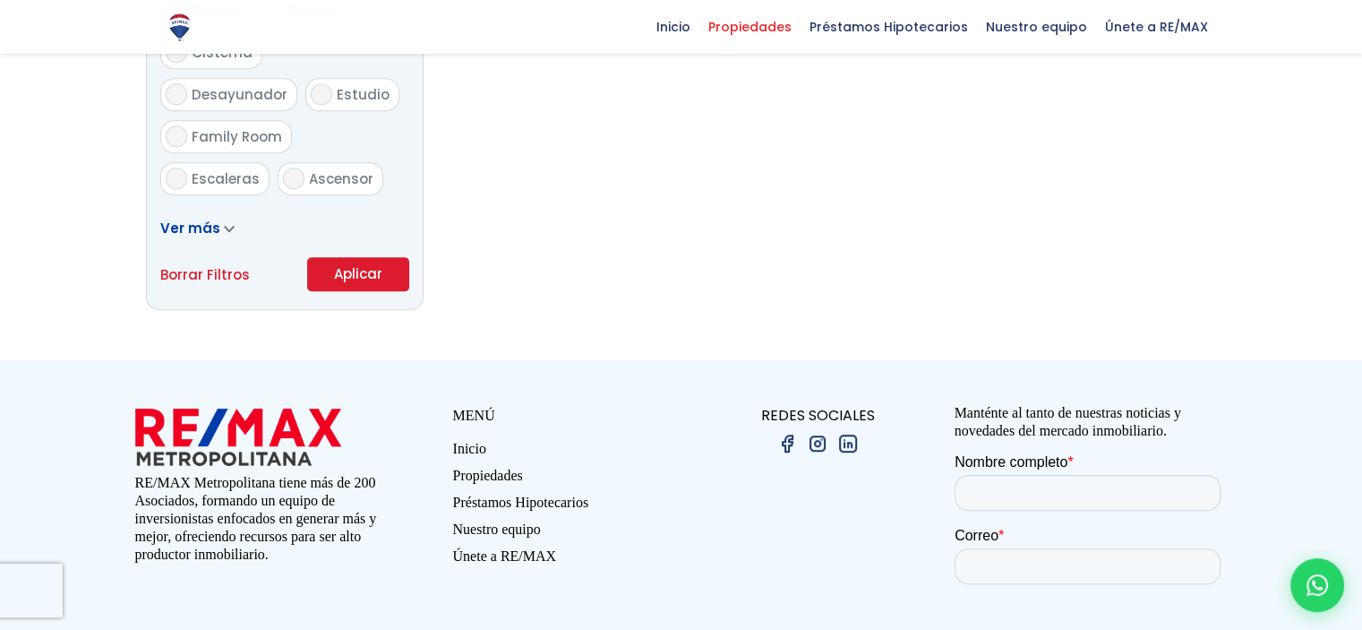
scroll to position [1159, 0]
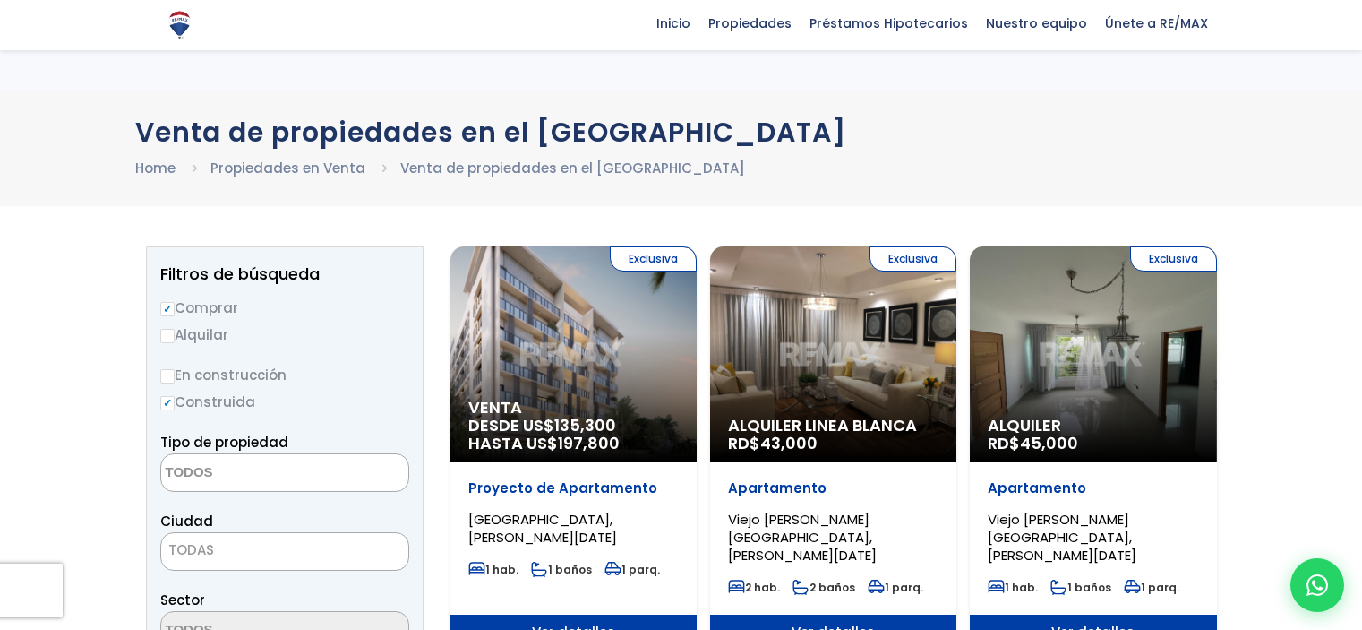
select select "building"
select select "1"
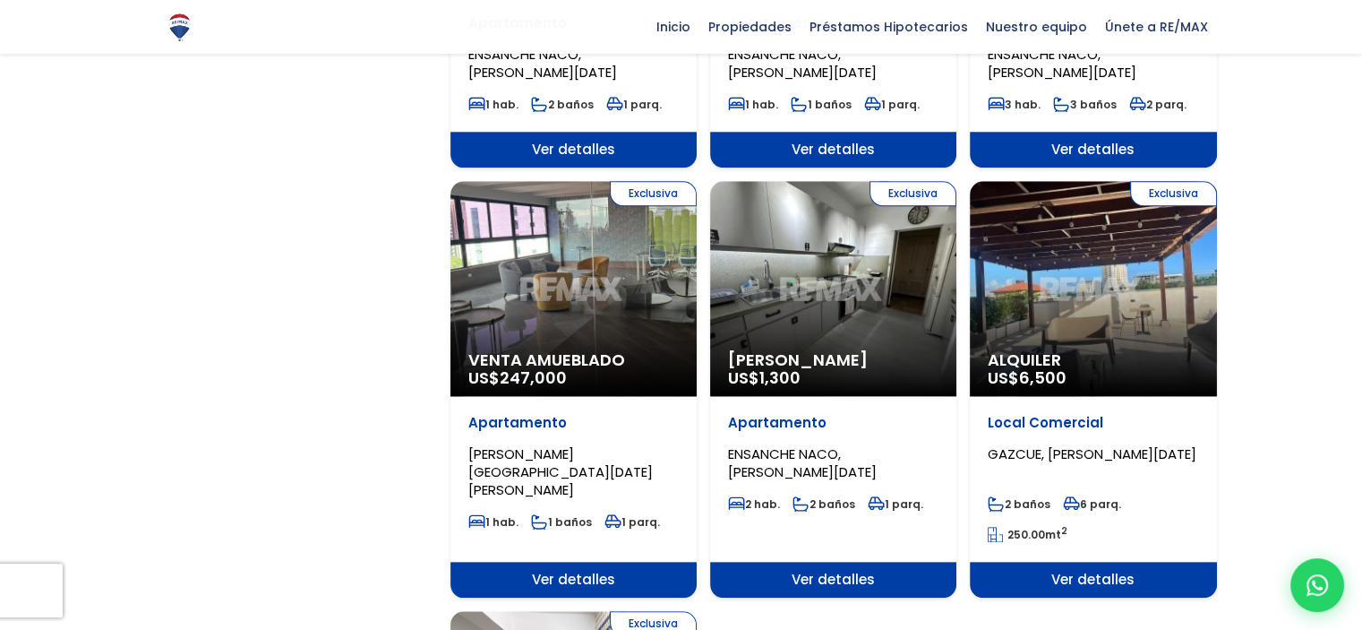
scroll to position [1747, 0]
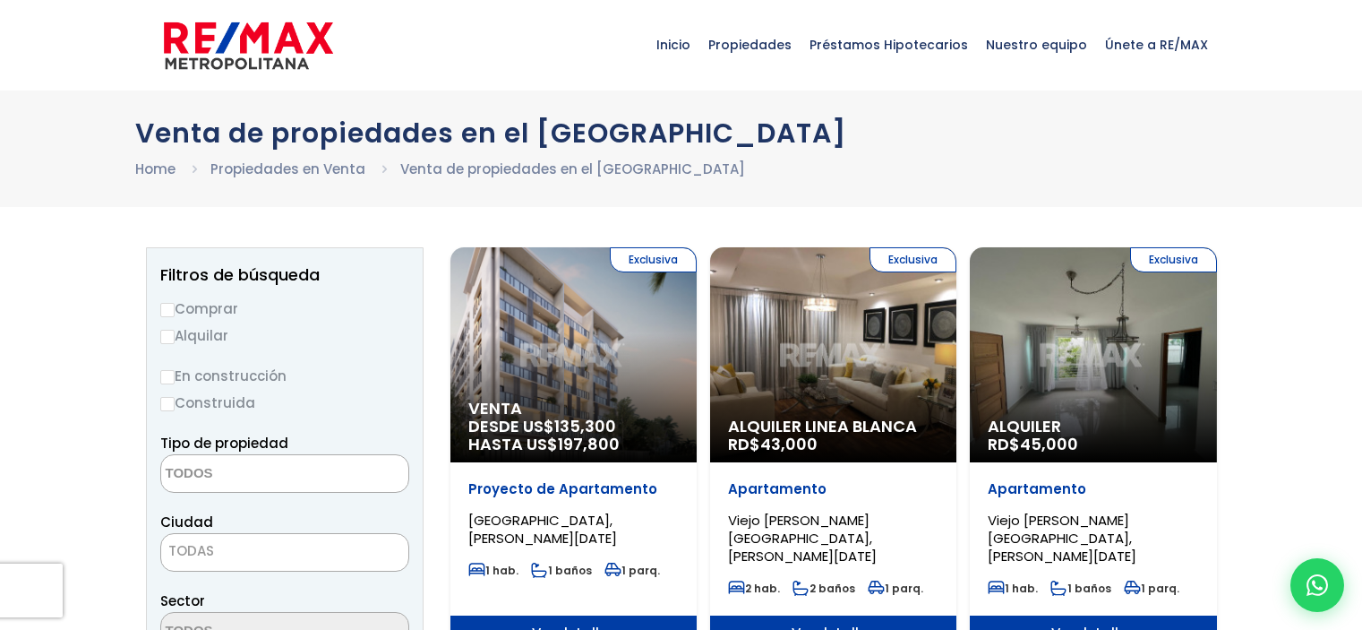
select select
